Goal: Browse casually

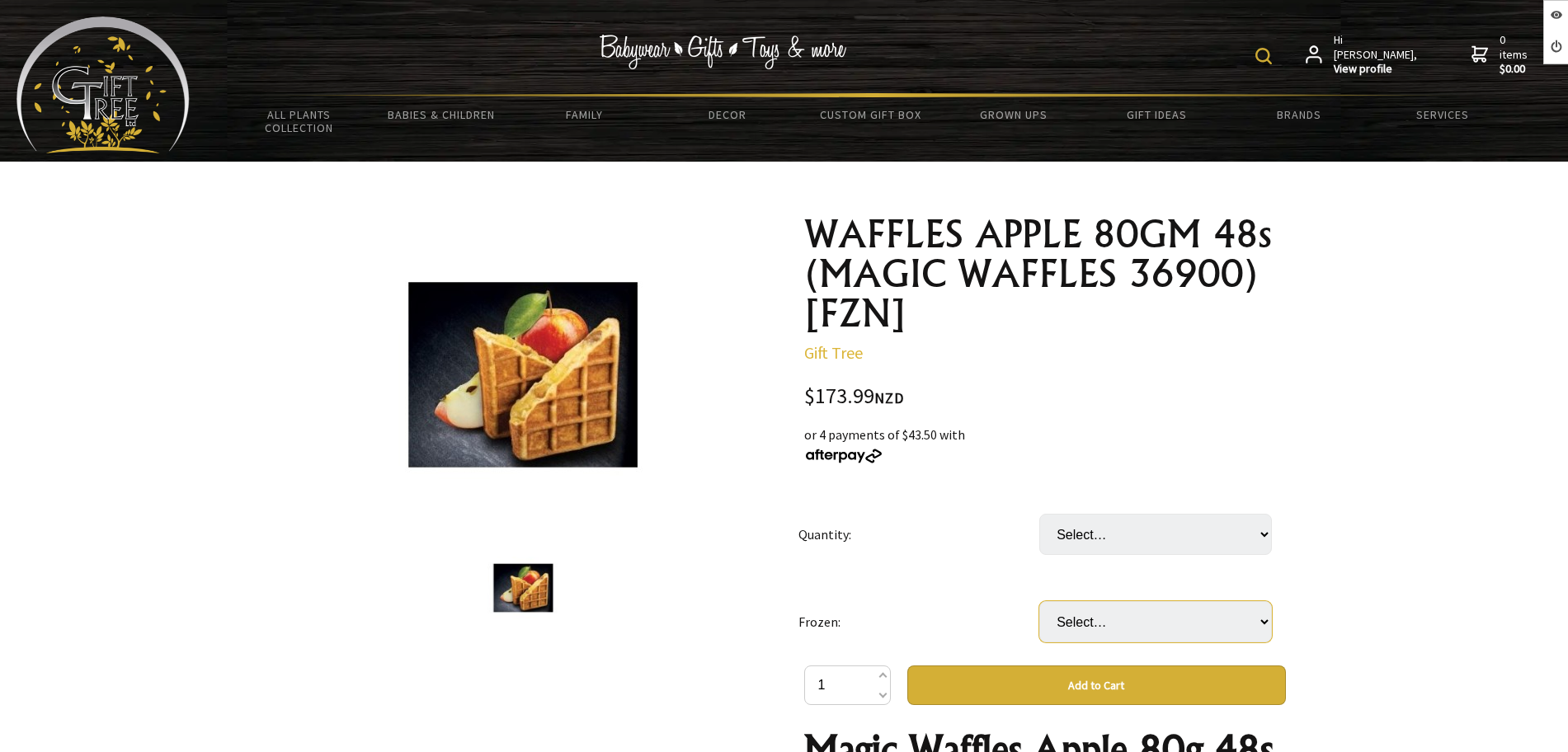
click at [1106, 617] on select "Select… only available in Chirstchurch" at bounding box center [1155, 622] width 232 height 42
click at [1035, 400] on div "$173.99 NZD" at bounding box center [1045, 397] width 482 height 22
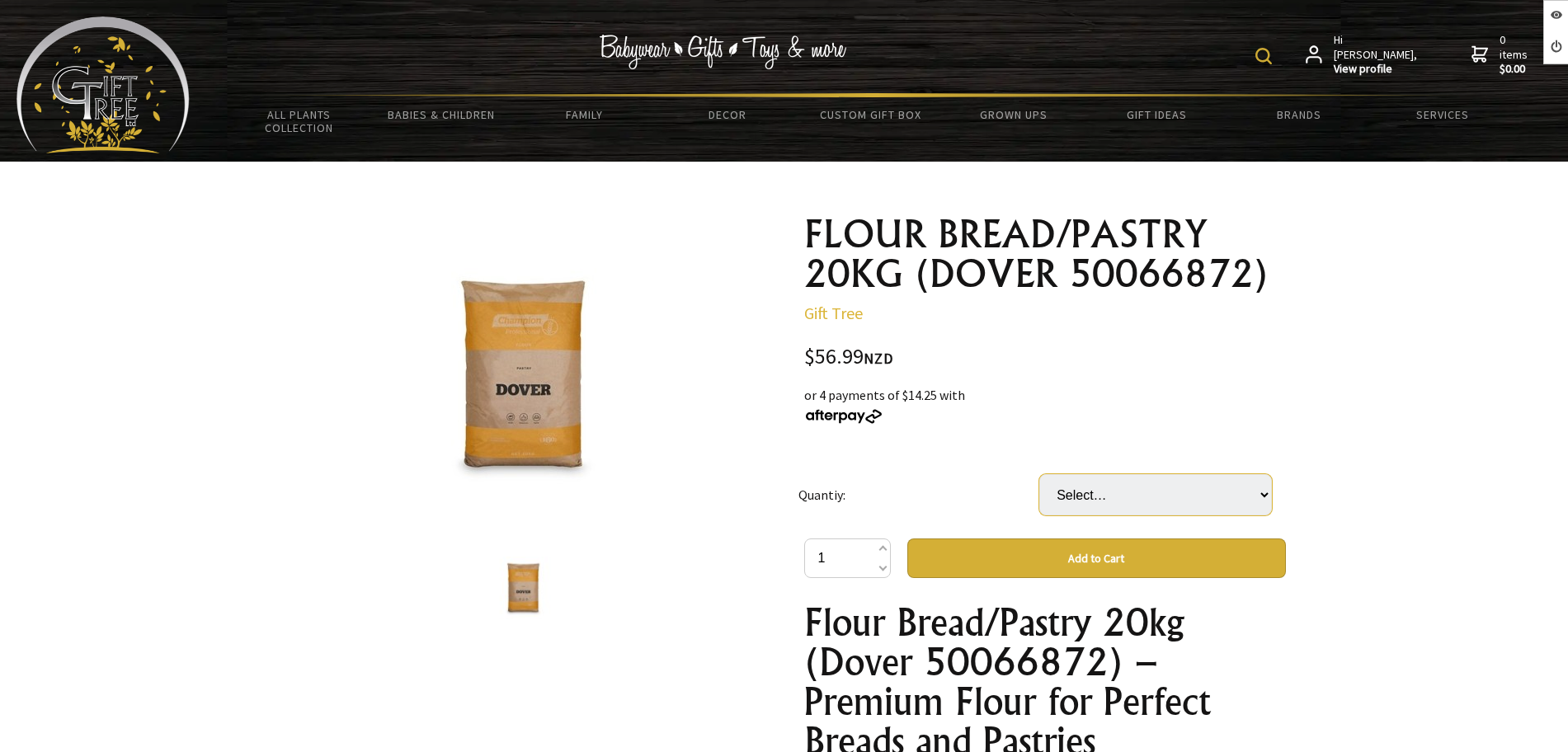
click at [1107, 498] on select "Select… 1 BAG" at bounding box center [1155, 496] width 232 height 42
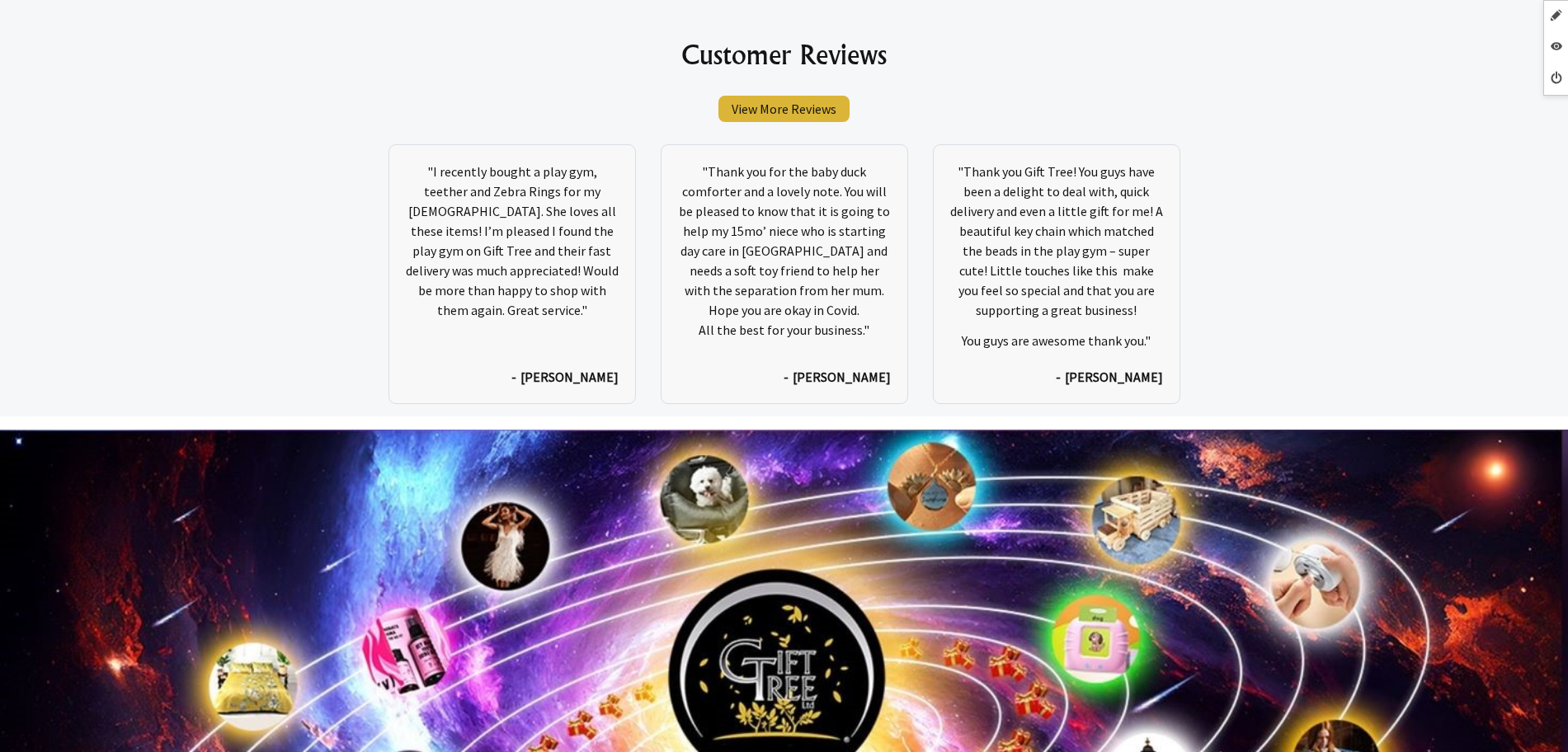
scroll to position [8890, 0]
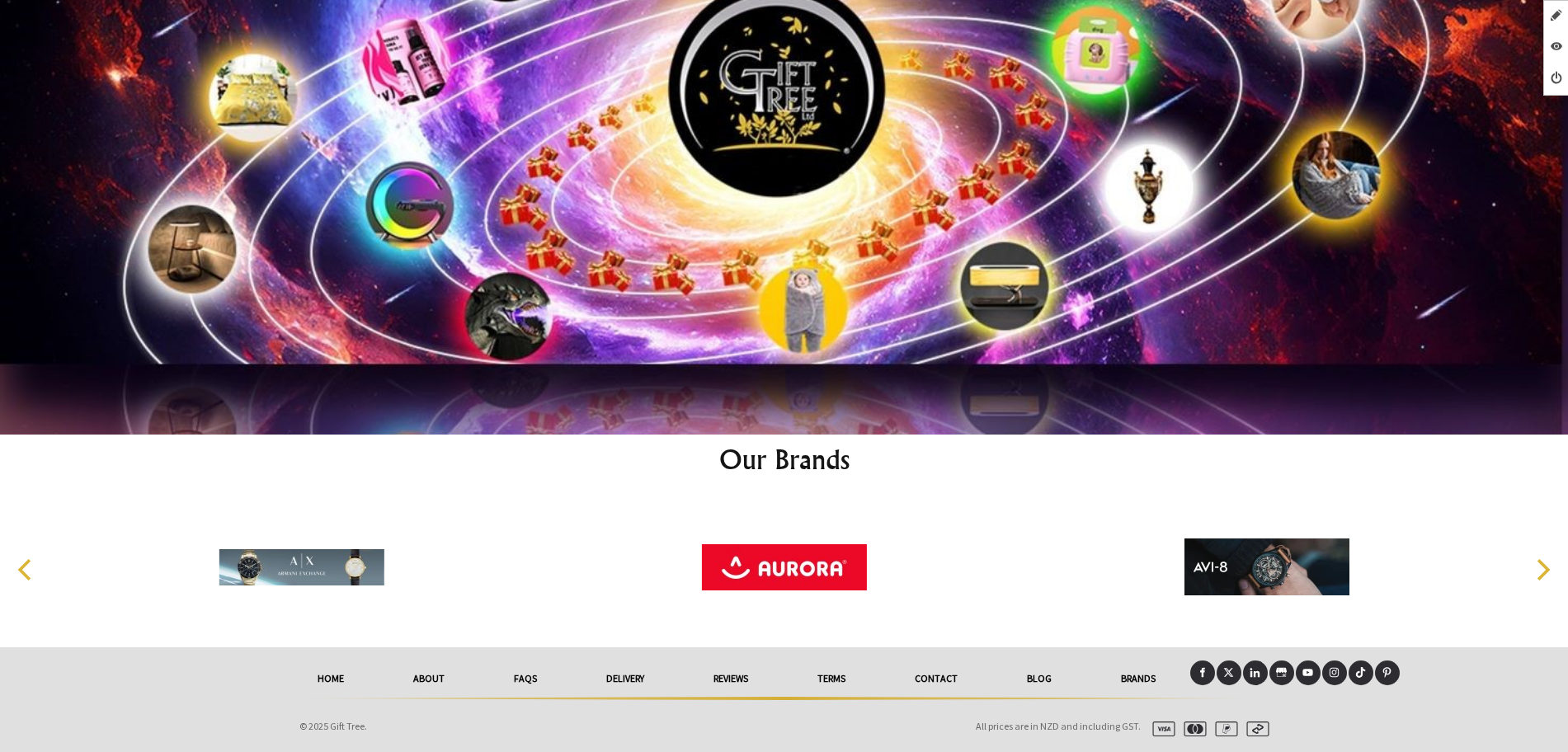
click at [1282, 674] on icon at bounding box center [1281, 673] width 11 height 11
click at [1257, 679] on link at bounding box center [1255, 673] width 25 height 25
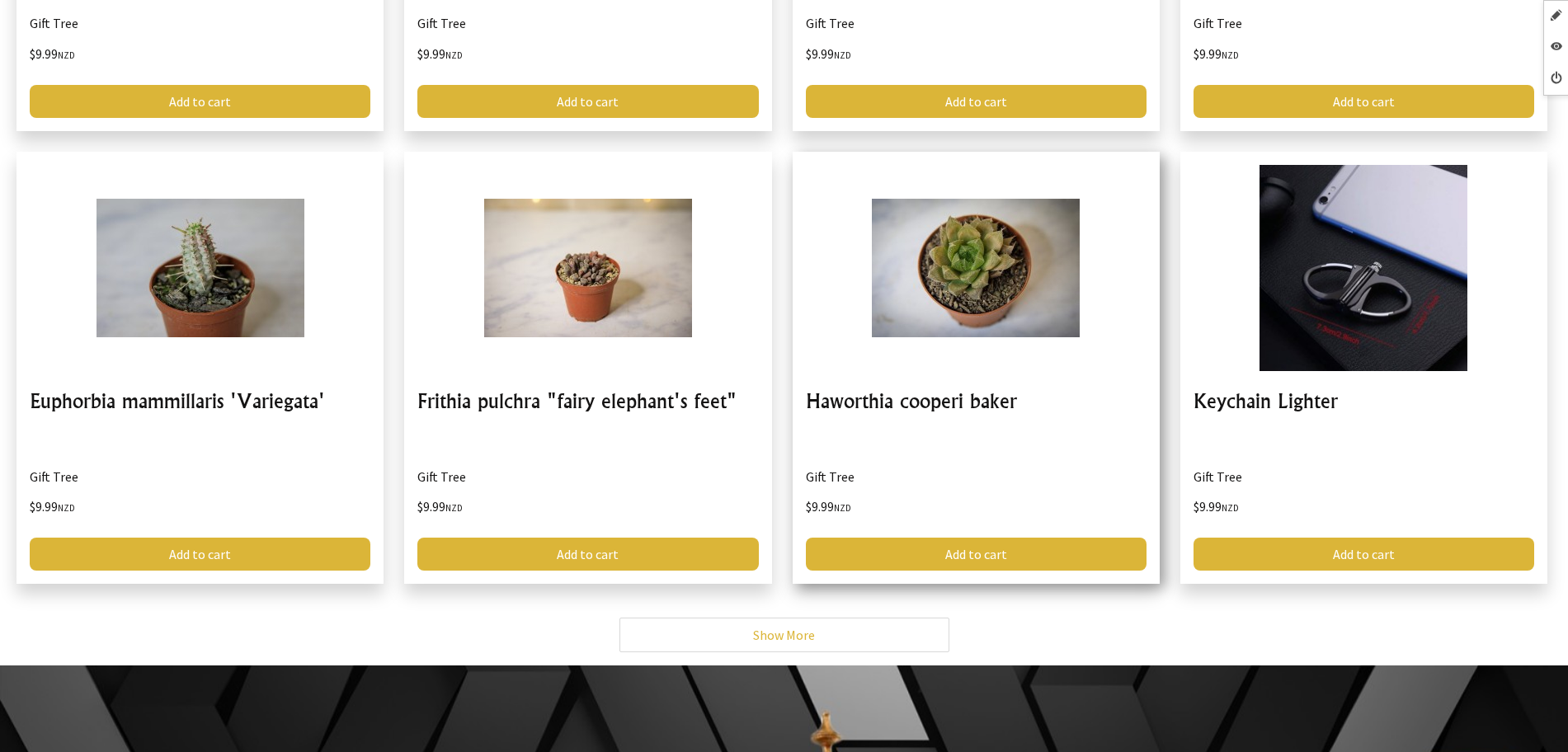
scroll to position [6828, 0]
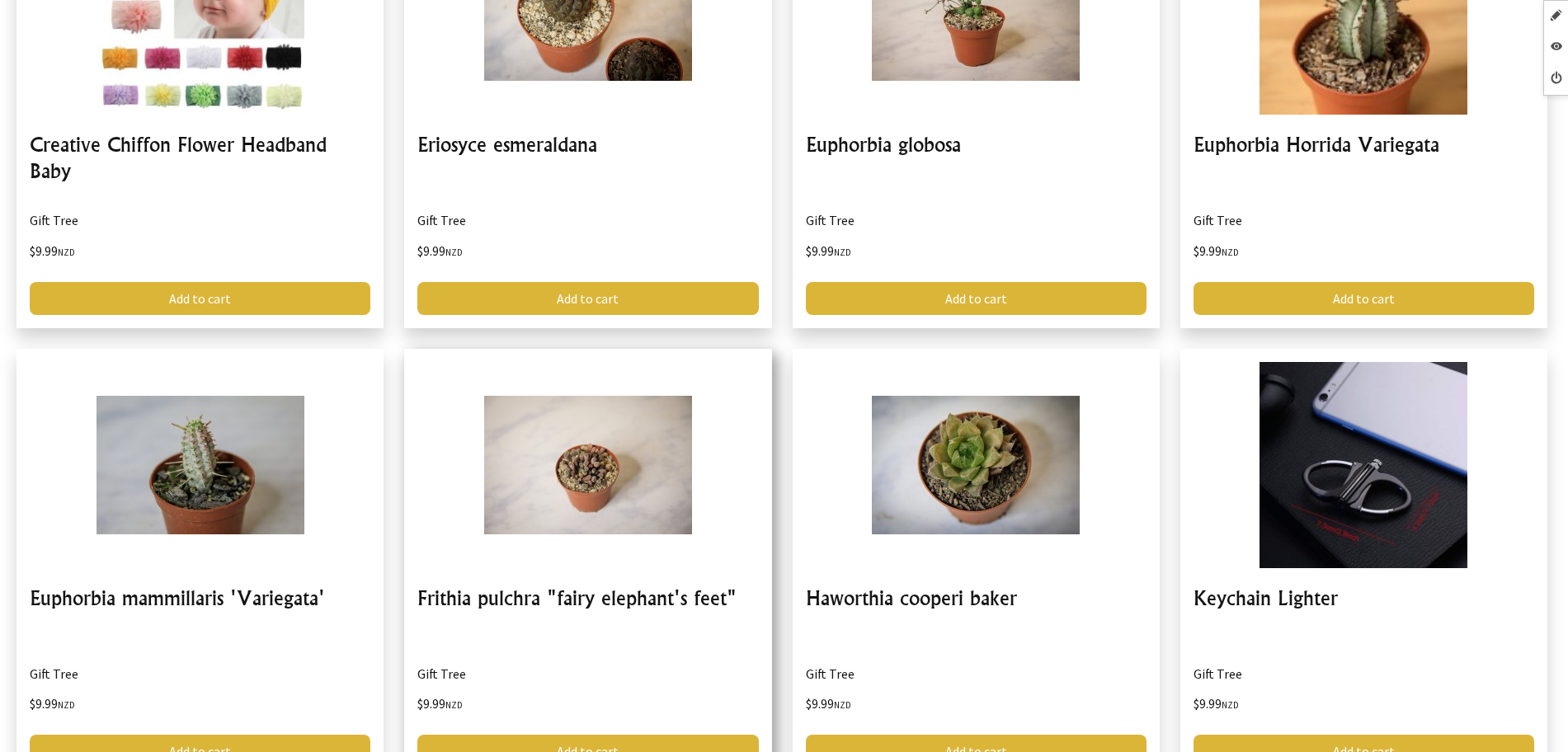
click at [628, 583] on link at bounding box center [588, 565] width 367 height 433
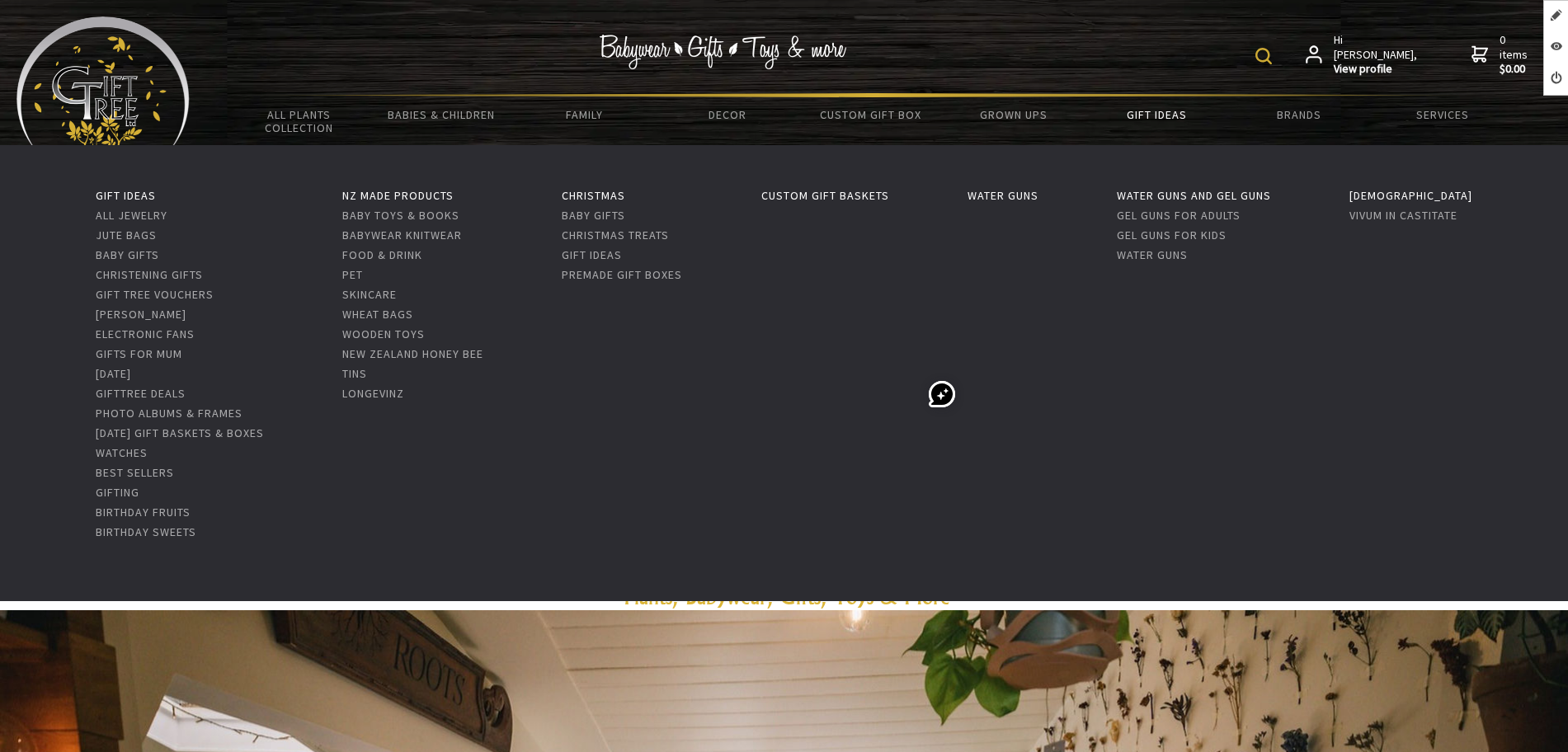
click at [1137, 125] on link "Gift Ideas" at bounding box center [1156, 114] width 143 height 35
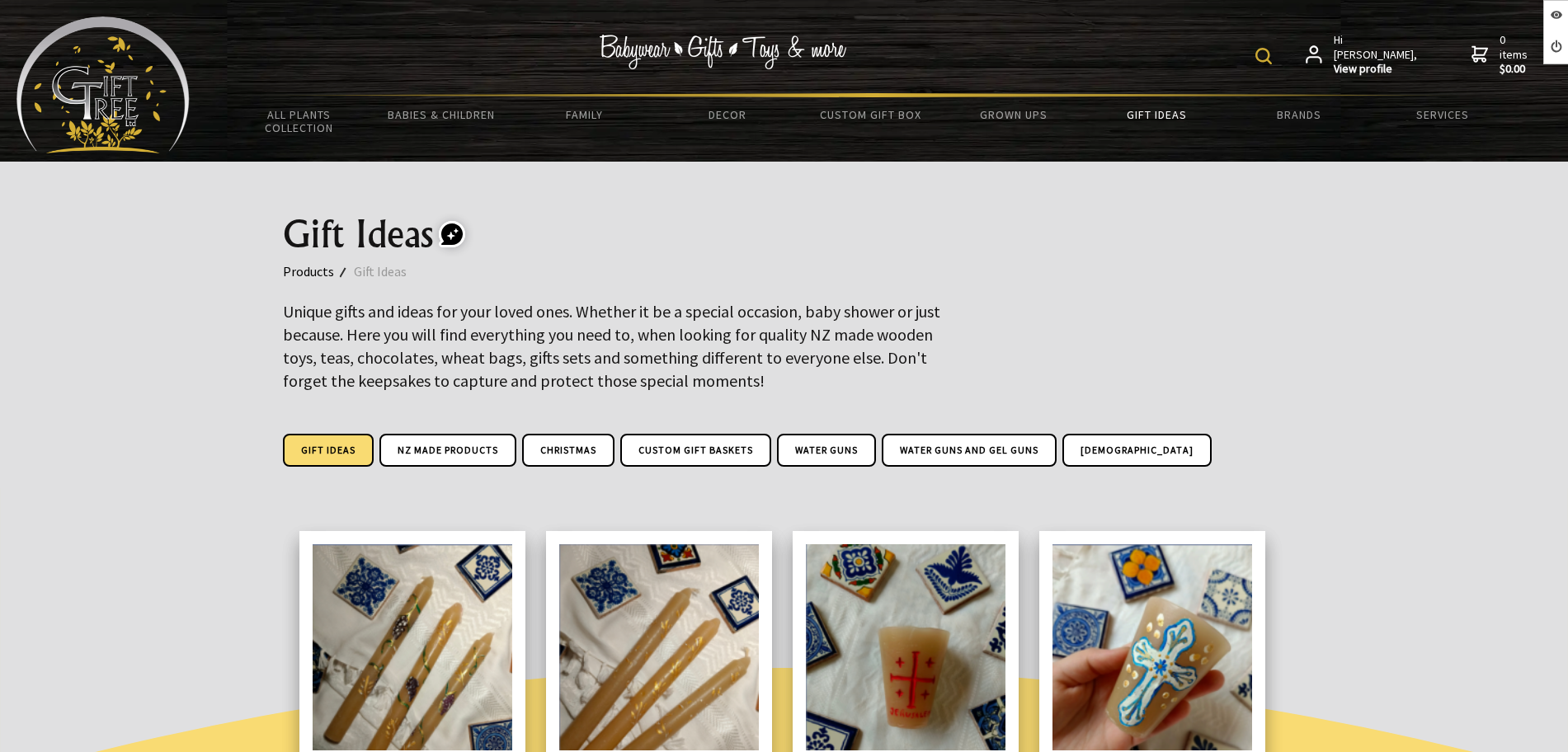
click at [117, 129] on img at bounding box center [103, 85] width 173 height 137
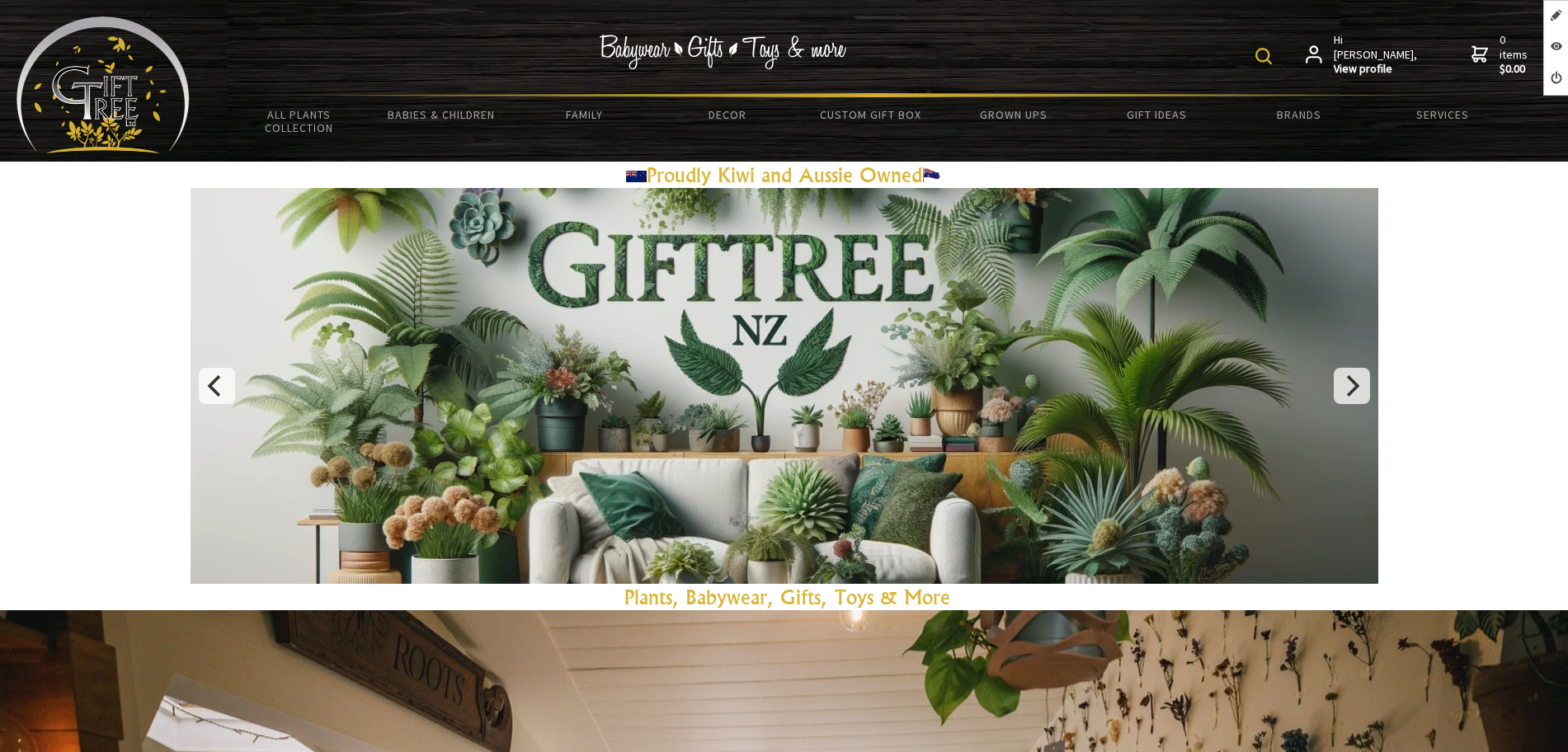
scroll to position [928, 0]
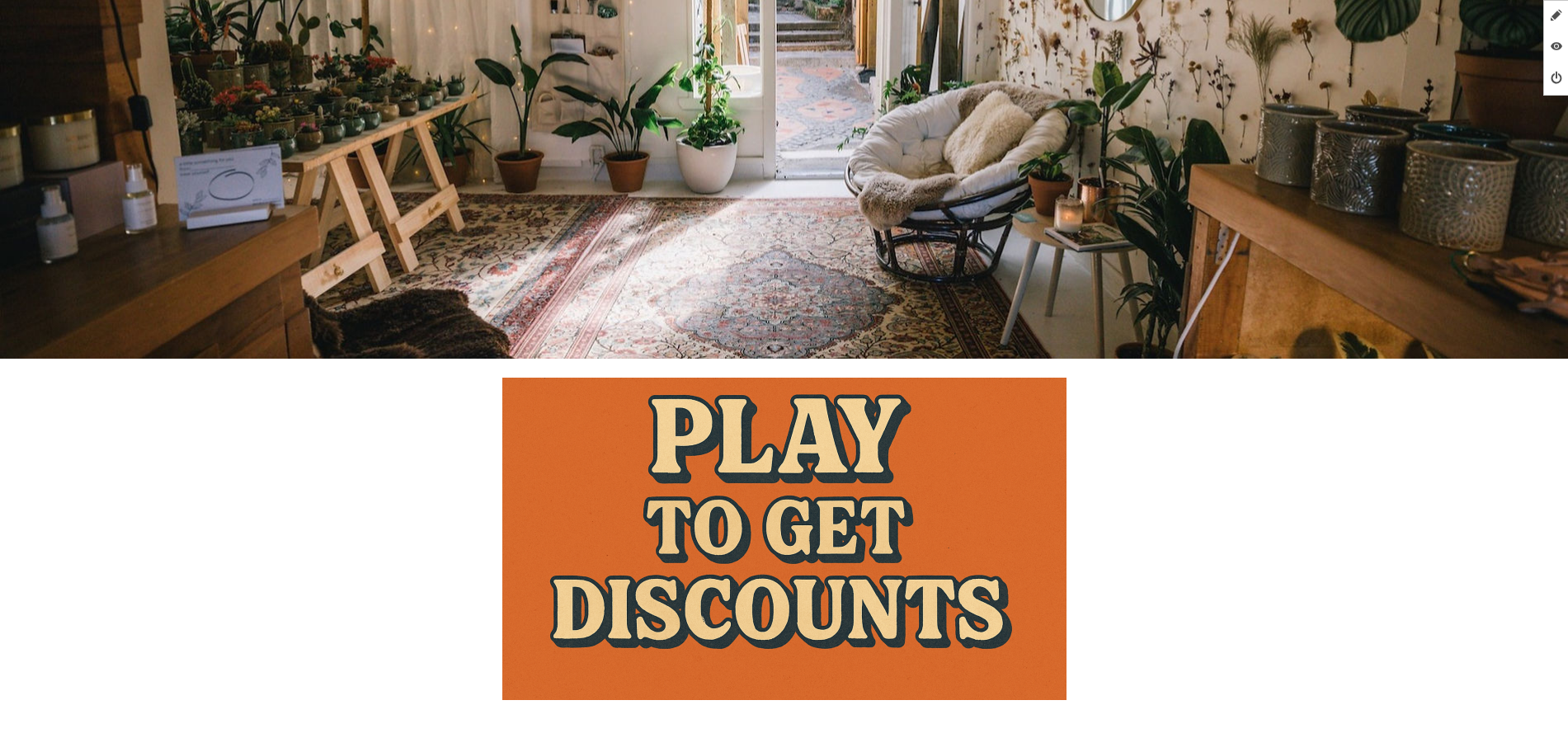
click at [839, 427] on img at bounding box center [784, 538] width 564 height 323
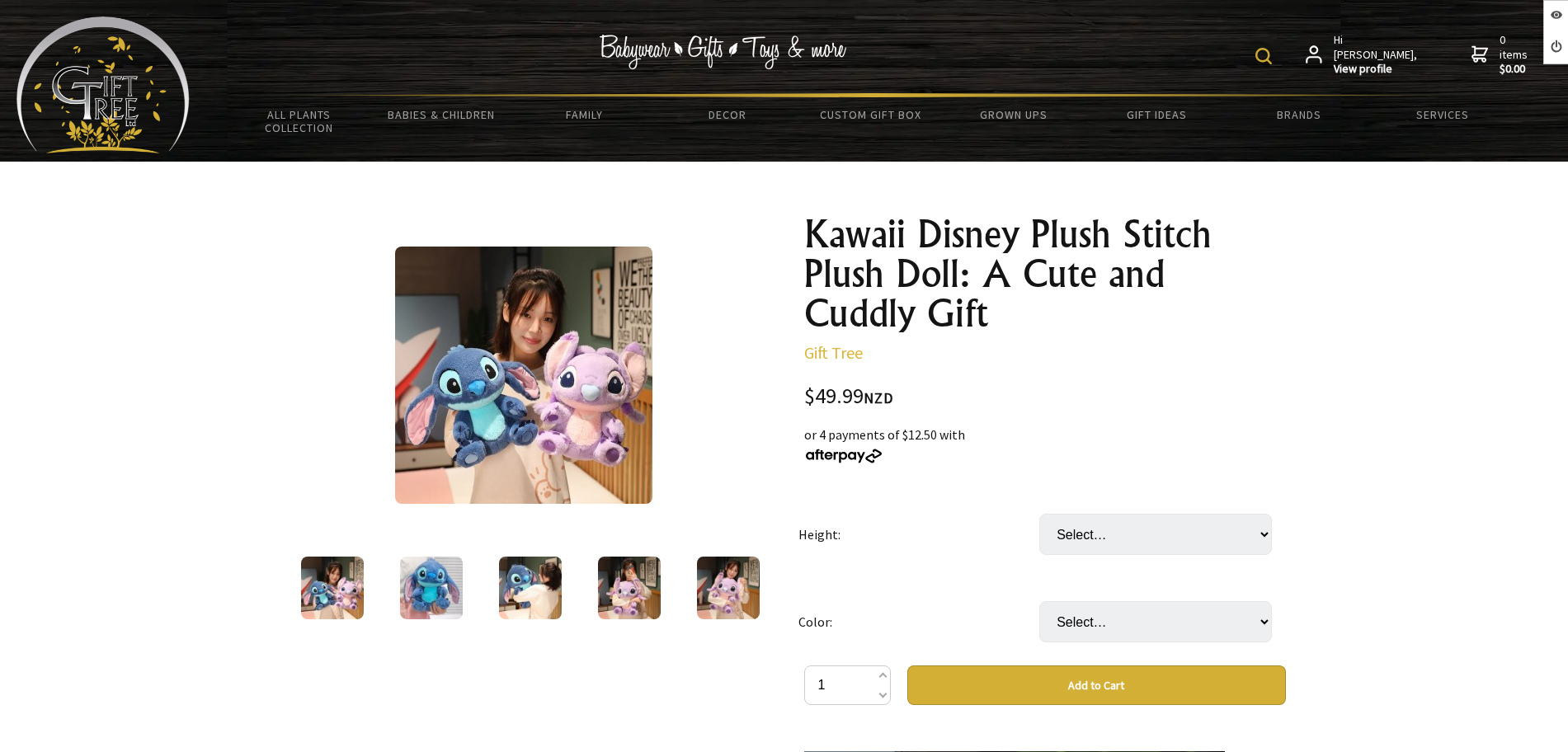
click at [435, 585] on img at bounding box center [431, 588] width 63 height 63
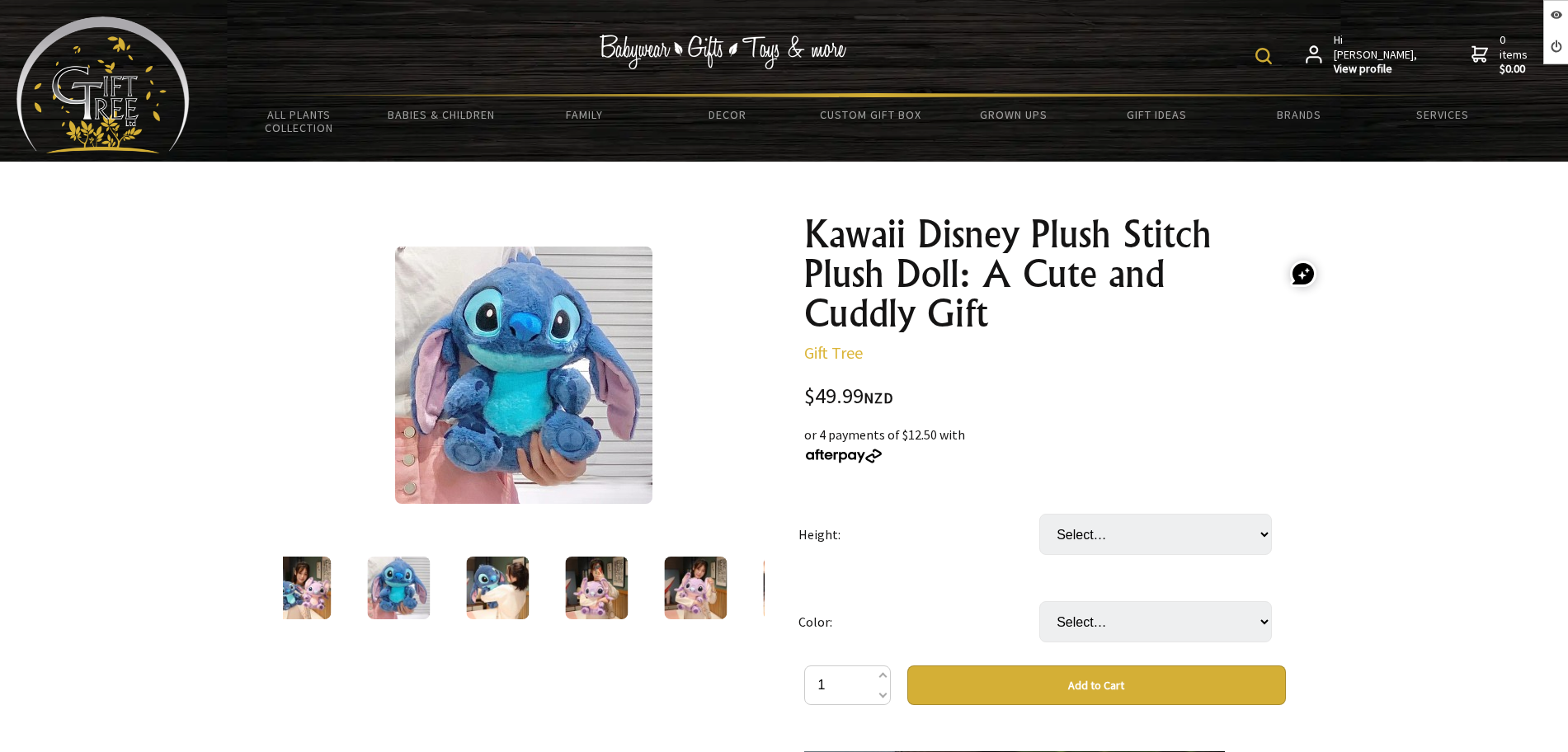
click at [554, 369] on img at bounding box center [523, 375] width 257 height 257
